Goal: Find specific page/section: Find specific page/section

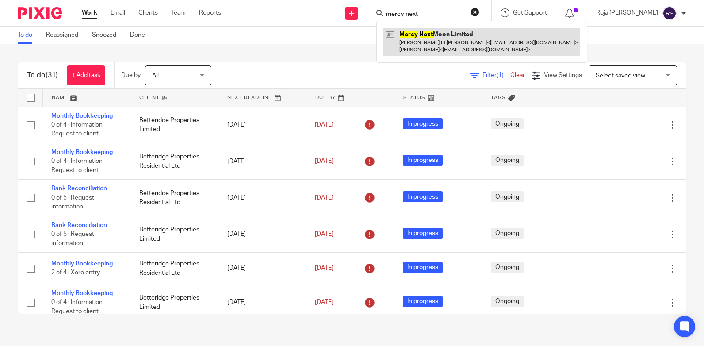
type input "mercy next"
click at [454, 38] on link at bounding box center [481, 41] width 197 height 27
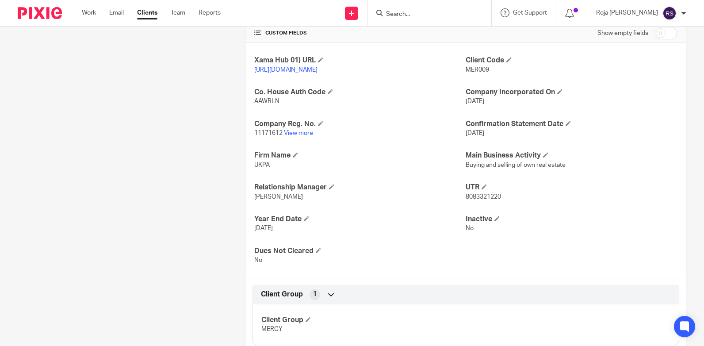
scroll to position [331, 0]
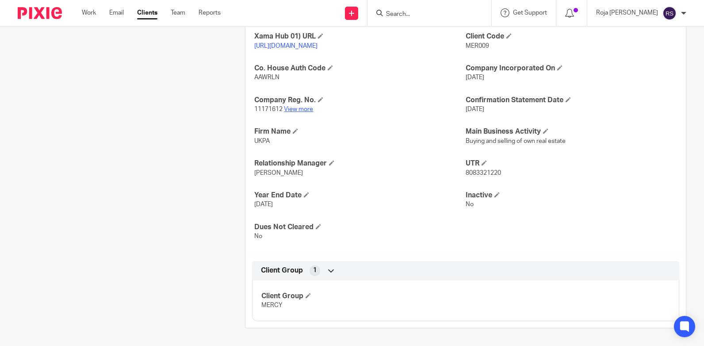
click at [300, 108] on link "View more" at bounding box center [298, 109] width 29 height 6
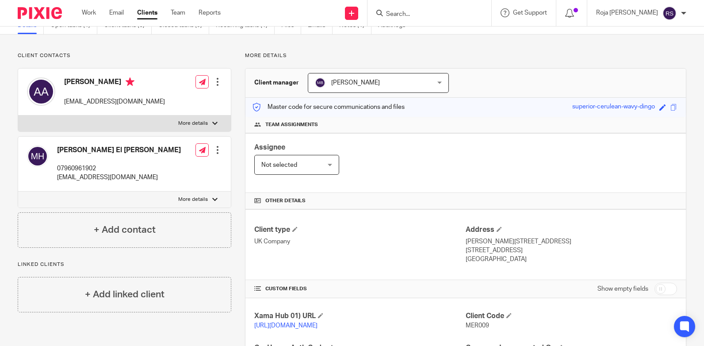
scroll to position [0, 0]
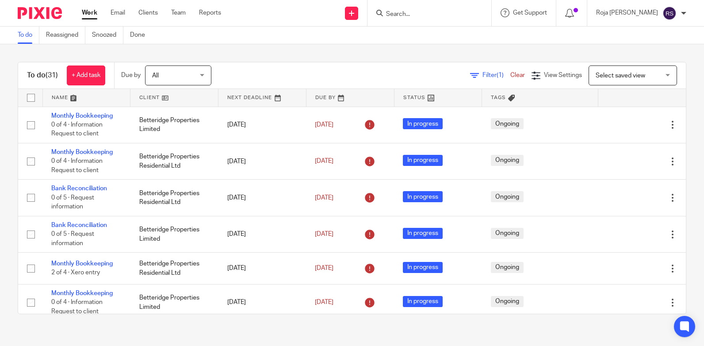
click at [457, 14] on input "Search" at bounding box center [425, 15] width 80 height 8
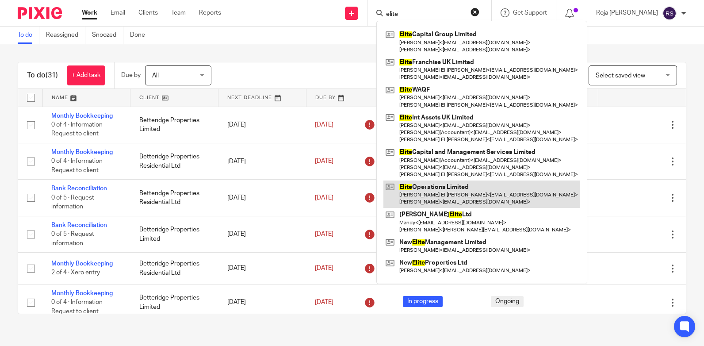
type input "elite"
click at [502, 183] on link at bounding box center [481, 193] width 197 height 27
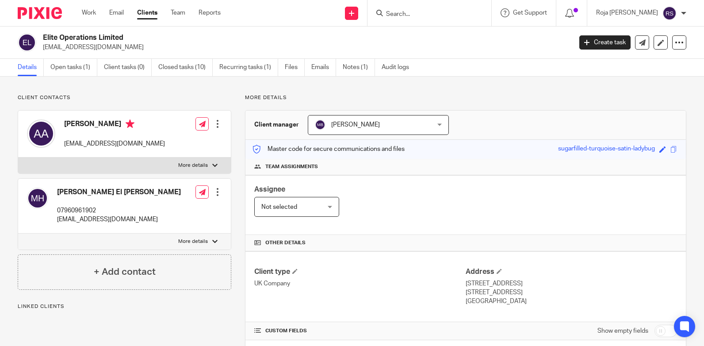
click at [465, 11] on input "Search" at bounding box center [425, 15] width 80 height 8
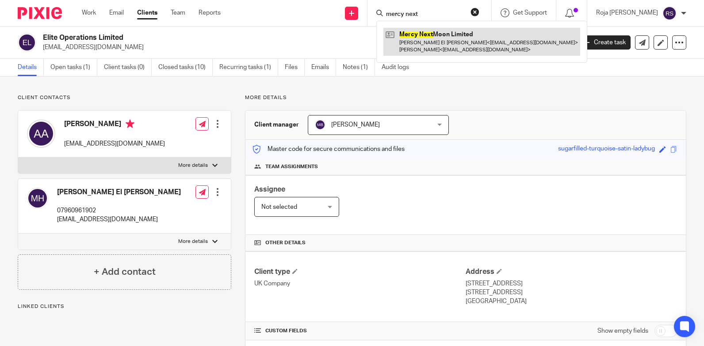
type input "mercy next"
click at [465, 41] on link at bounding box center [481, 41] width 197 height 27
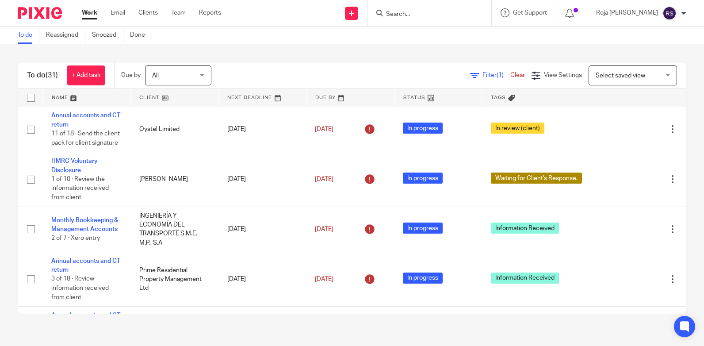
scroll to position [530, 0]
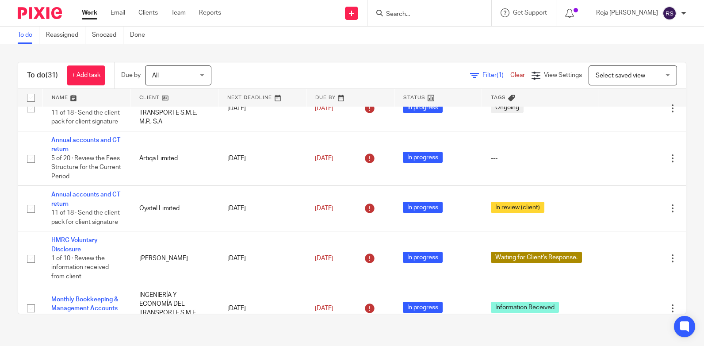
click at [418, 8] on form at bounding box center [432, 13] width 94 height 11
click at [456, 10] on form at bounding box center [432, 13] width 94 height 11
click at [455, 12] on input "Search" at bounding box center [425, 15] width 80 height 8
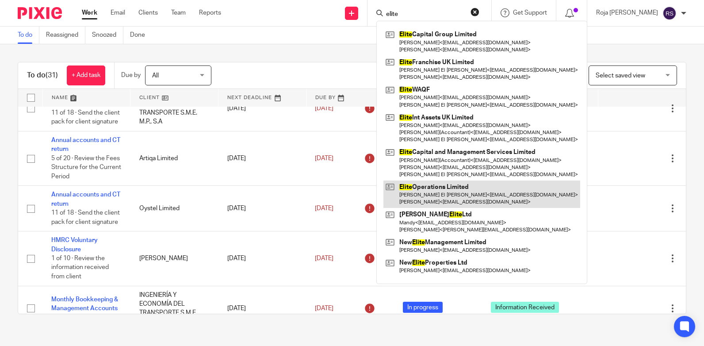
type input "elite"
click at [496, 193] on link at bounding box center [481, 193] width 197 height 27
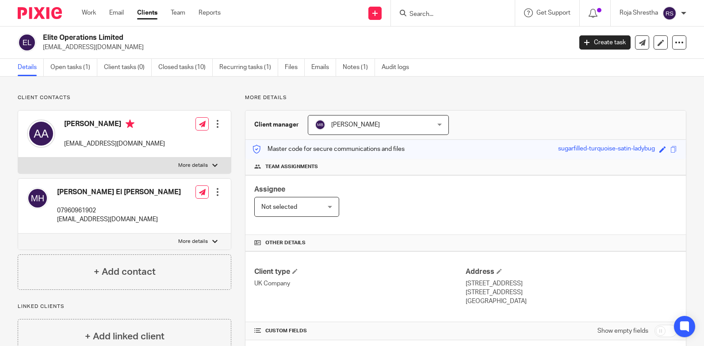
click at [485, 11] on input "Search" at bounding box center [448, 15] width 80 height 8
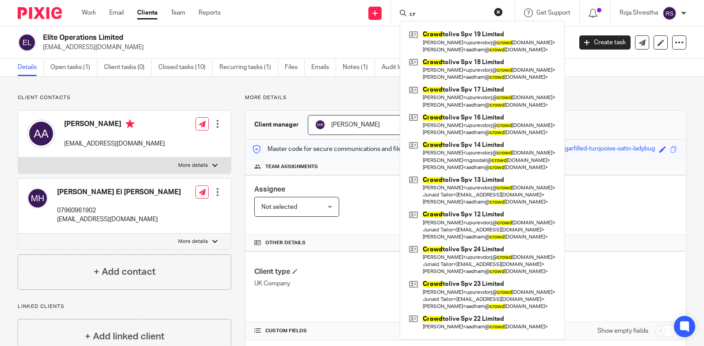
type input "c"
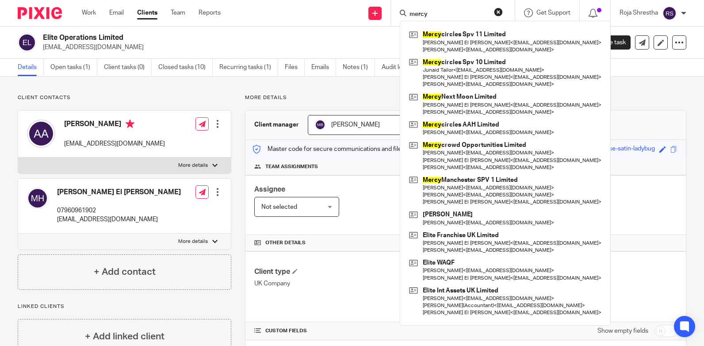
type input "mercy"
